Goal: Find specific page/section: Find specific page/section

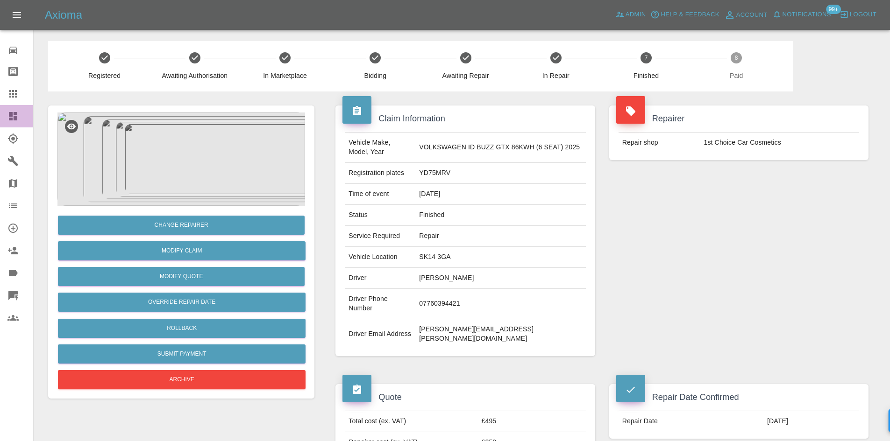
click at [9, 124] on link "Dashboard" at bounding box center [16, 116] width 33 height 22
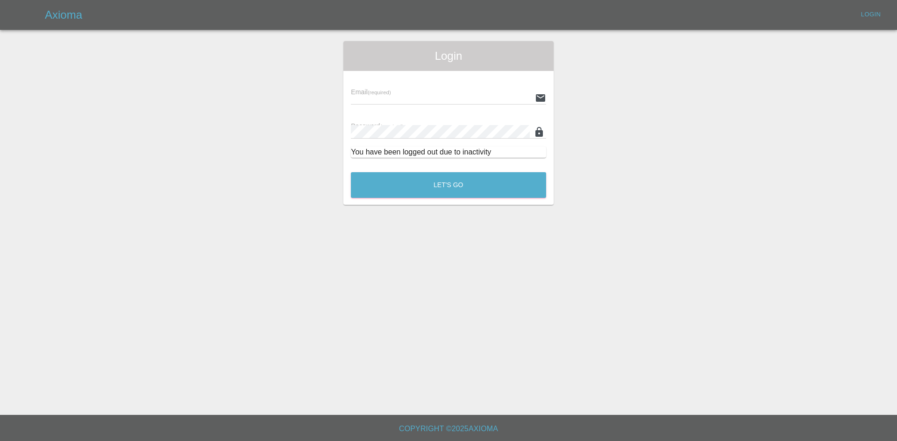
type input "[PERSON_NAME][EMAIL_ADDRESS][PERSON_NAME][DOMAIN_NAME]"
click at [505, 174] on button "Let's Go" at bounding box center [448, 185] width 195 height 26
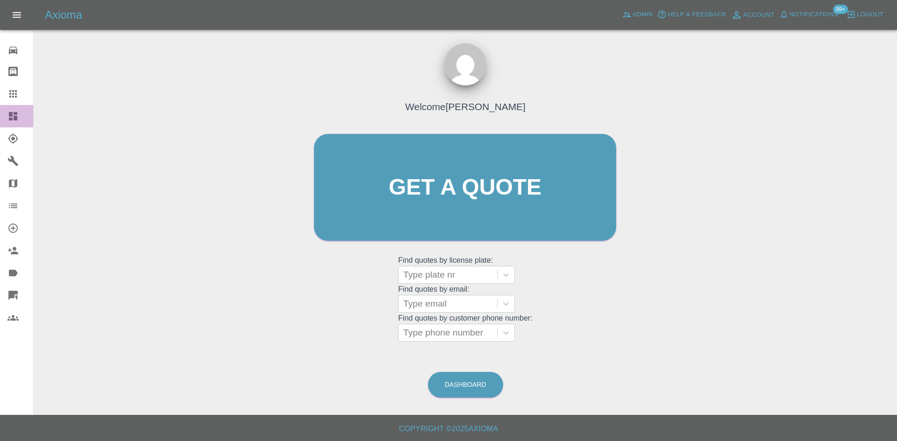
click at [16, 115] on icon at bounding box center [13, 116] width 8 height 8
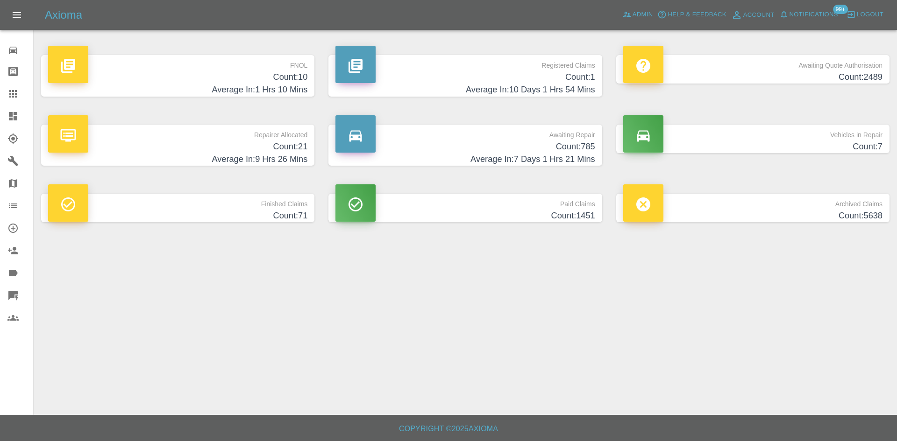
click at [731, 41] on div at bounding box center [465, 26] width 848 height 30
click at [641, 11] on span "Admin" at bounding box center [643, 14] width 21 height 11
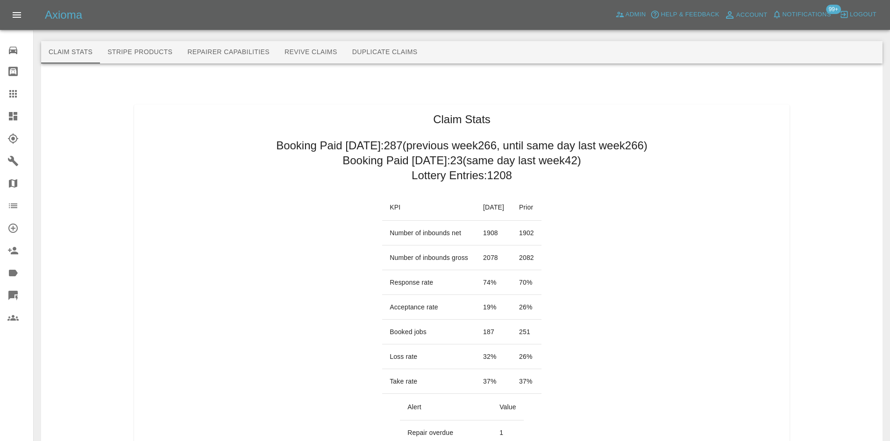
click at [5, 116] on link "Dashboard" at bounding box center [16, 116] width 33 height 22
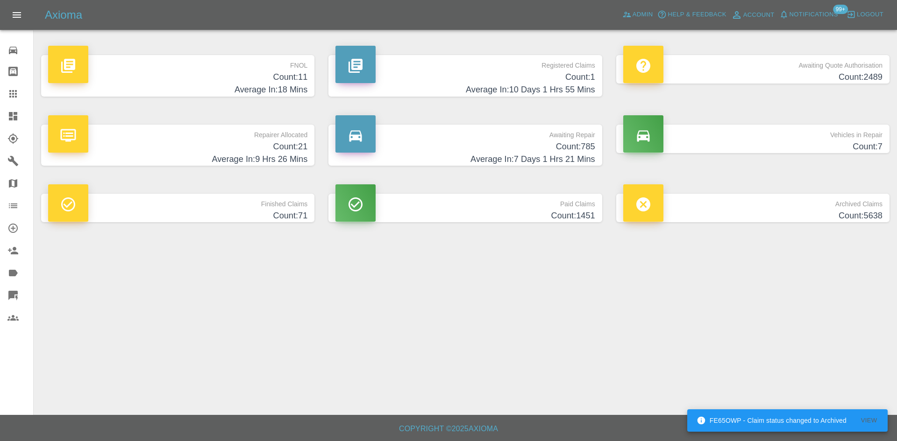
drag, startPoint x: 197, startPoint y: 68, endPoint x: 177, endPoint y: 51, distance: 26.2
click at [196, 68] on p "FNOL" at bounding box center [177, 63] width 259 height 16
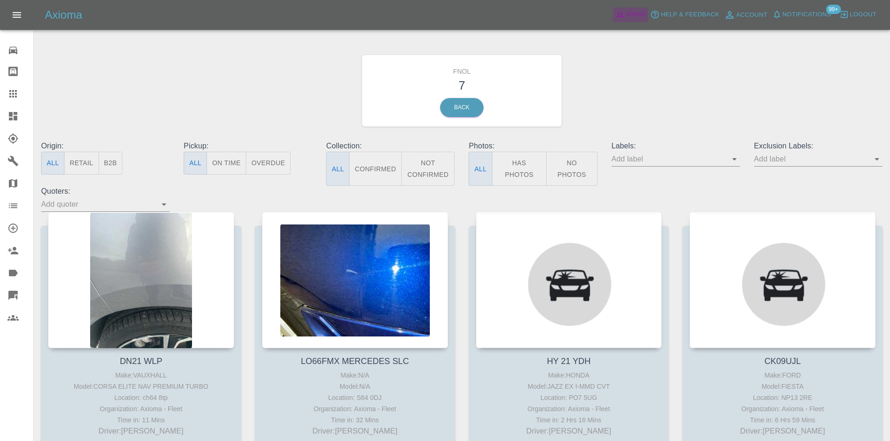
click at [641, 12] on span "Admin" at bounding box center [636, 14] width 21 height 11
